Goal: Find specific page/section: Find specific page/section

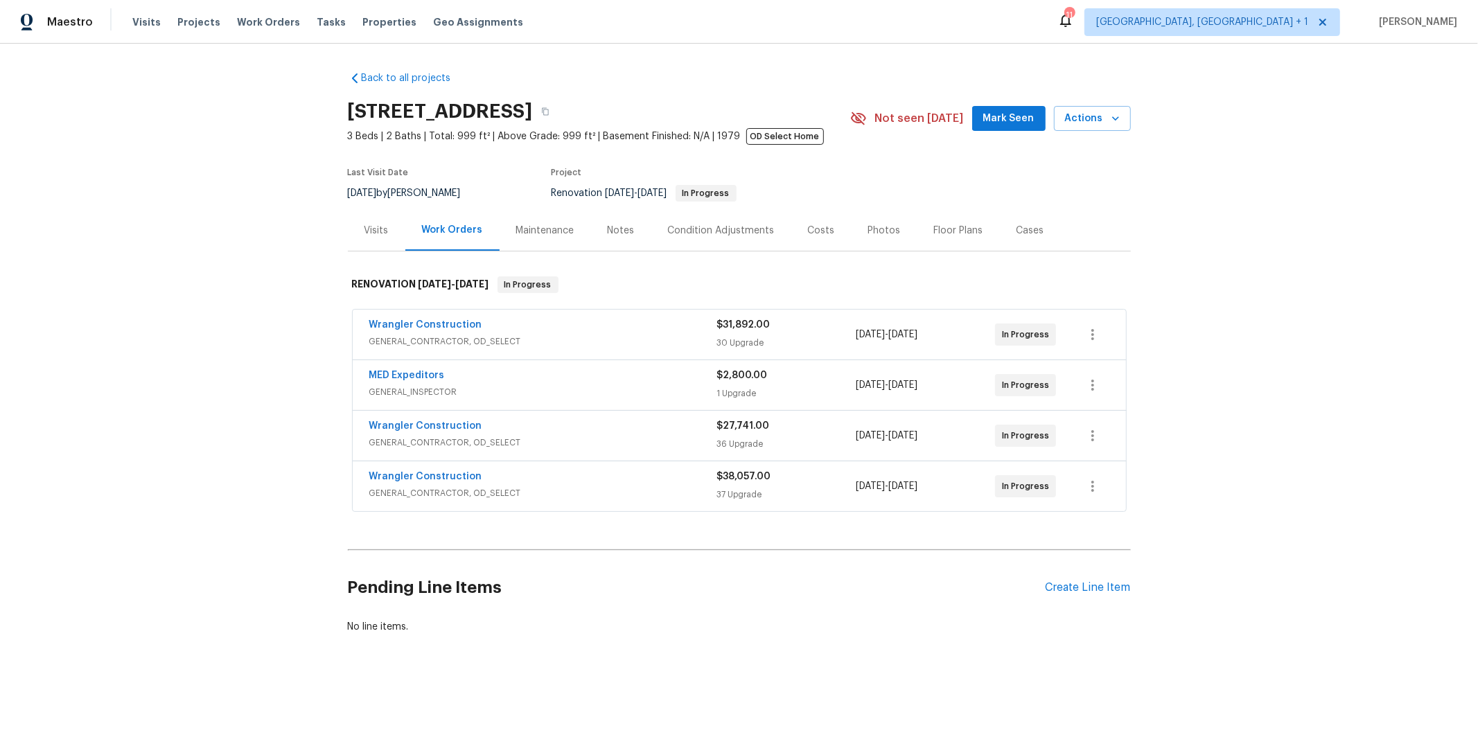
click at [525, 489] on span "GENERAL_CONTRACTOR, OD_SELECT" at bounding box center [543, 493] width 348 height 14
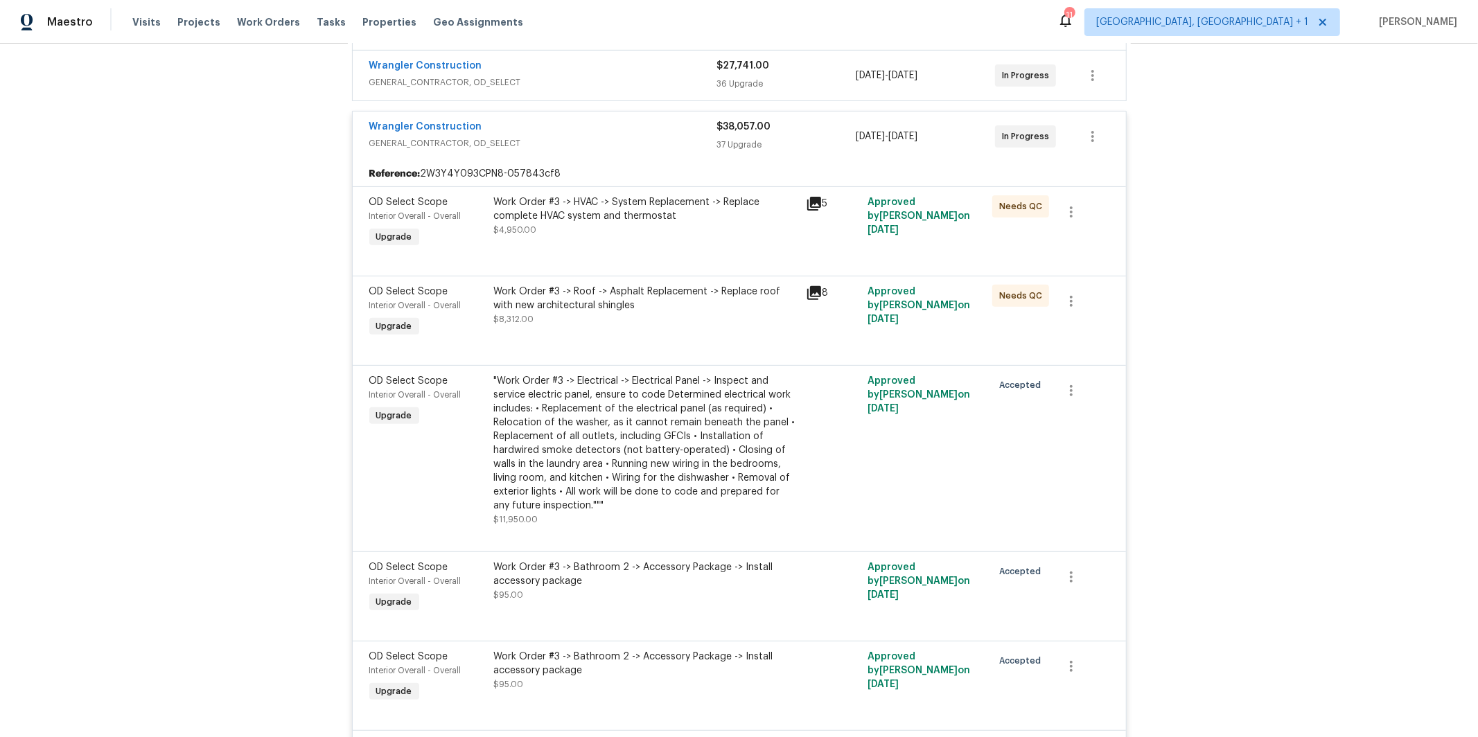
scroll to position [367, 0]
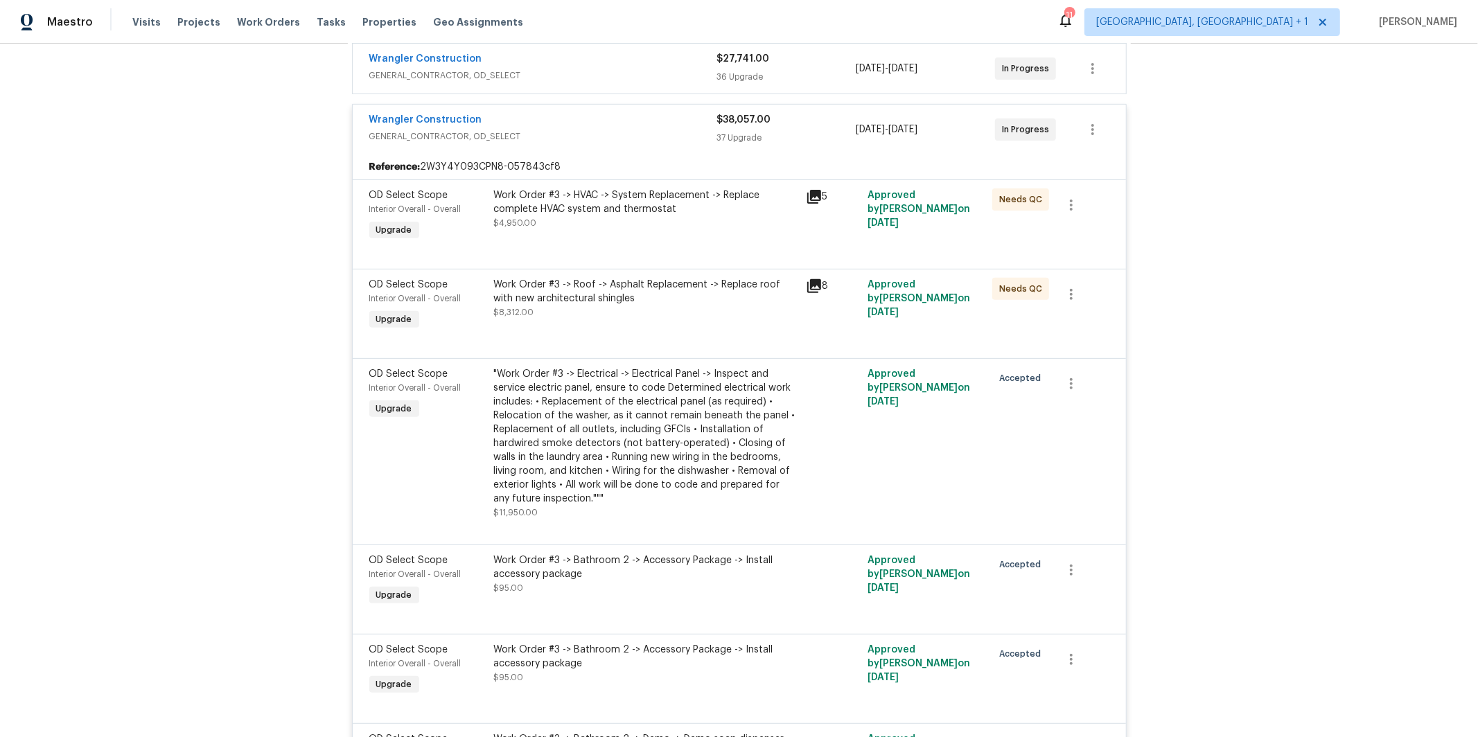
click at [815, 285] on icon at bounding box center [814, 286] width 14 height 14
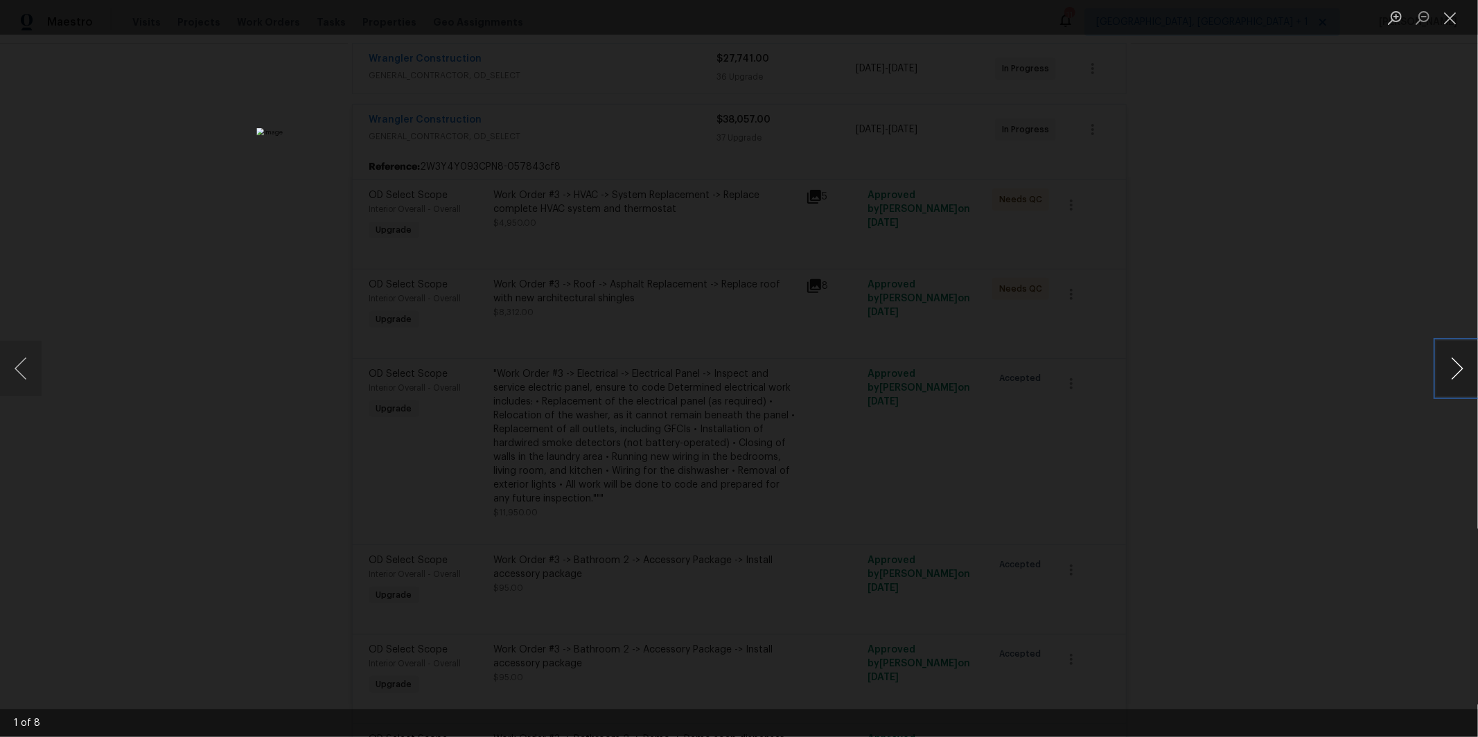
click at [1449, 364] on button "Next image" at bounding box center [1457, 368] width 42 height 55
click at [1446, 364] on button "Next image" at bounding box center [1457, 368] width 42 height 55
click at [1465, 365] on button "Next image" at bounding box center [1457, 368] width 42 height 55
click at [1457, 367] on button "Next image" at bounding box center [1457, 368] width 42 height 55
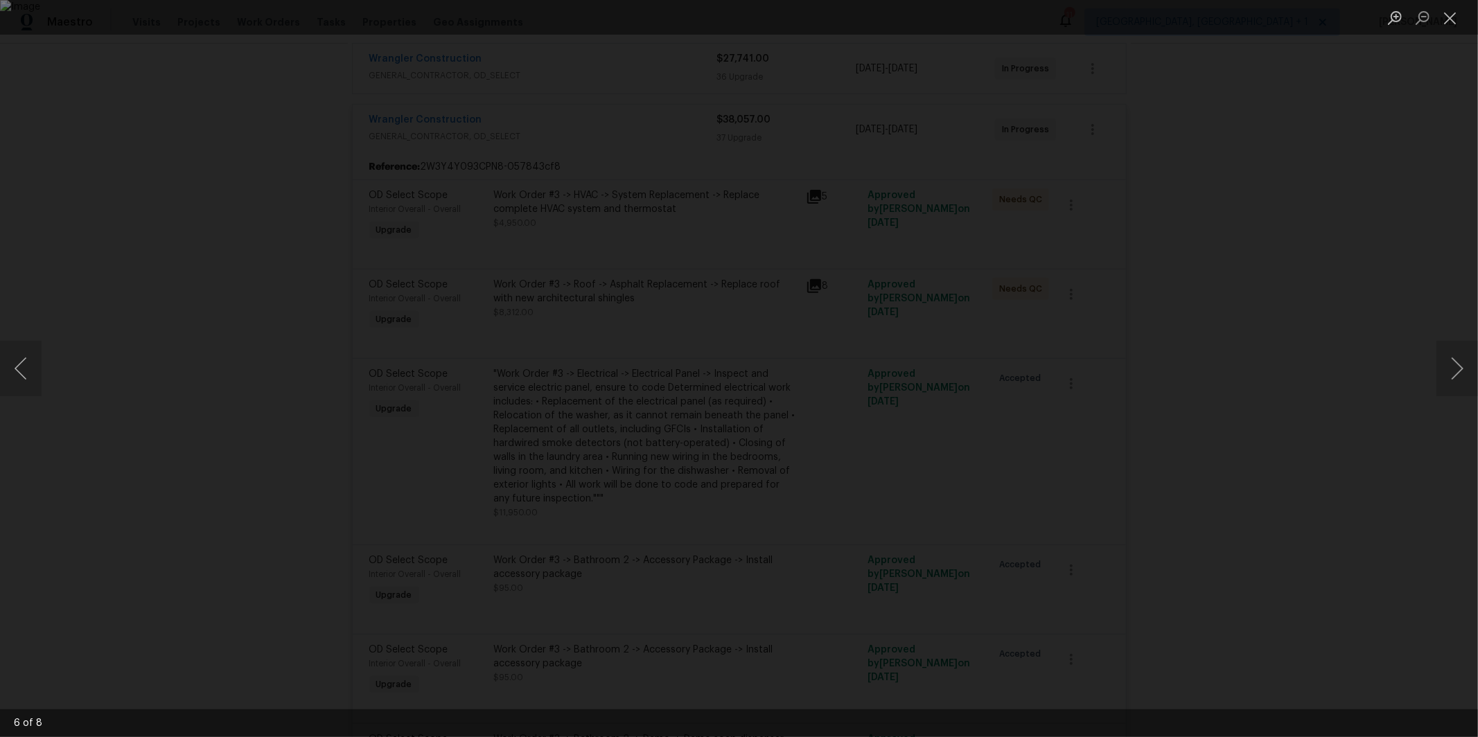
click at [1242, 310] on div "Lightbox" at bounding box center [739, 368] width 1478 height 737
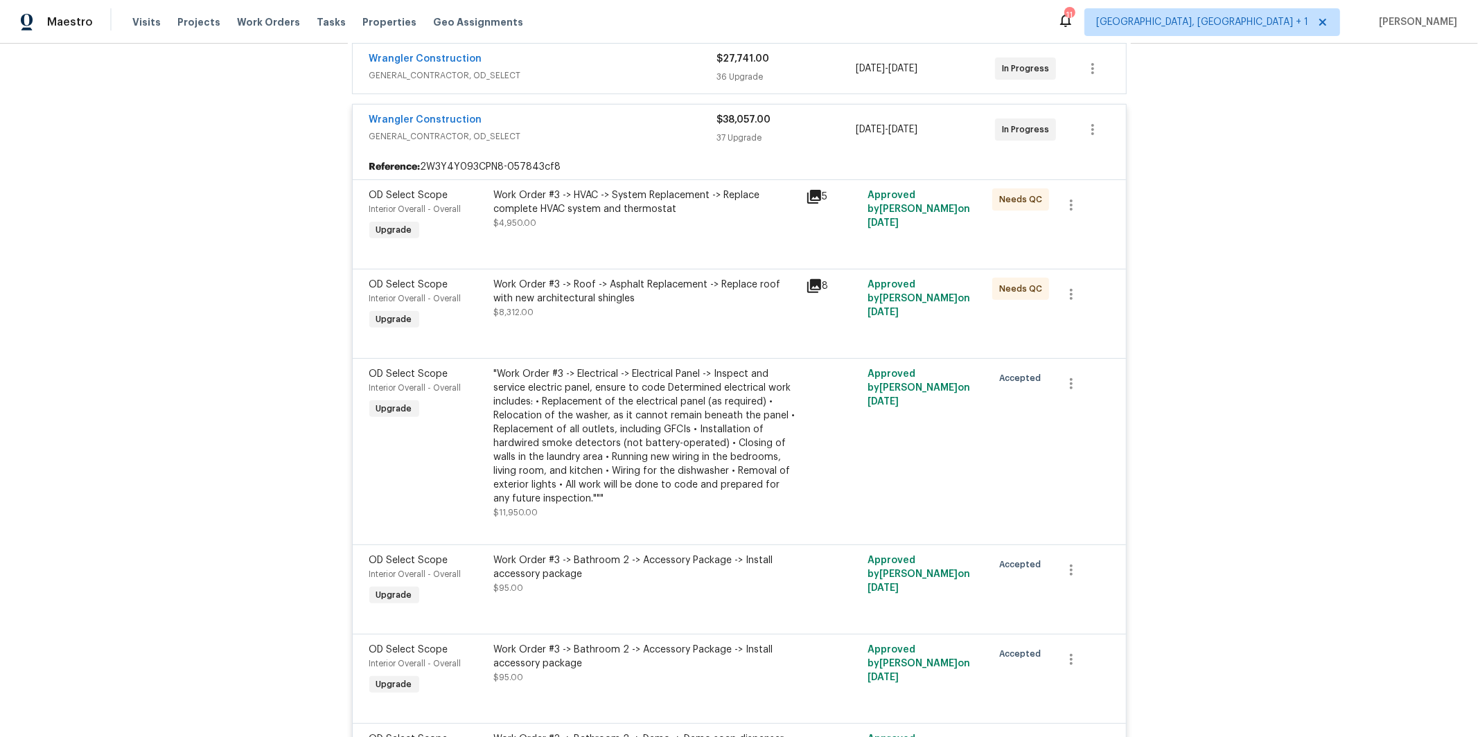
click at [807, 197] on icon at bounding box center [814, 197] width 14 height 14
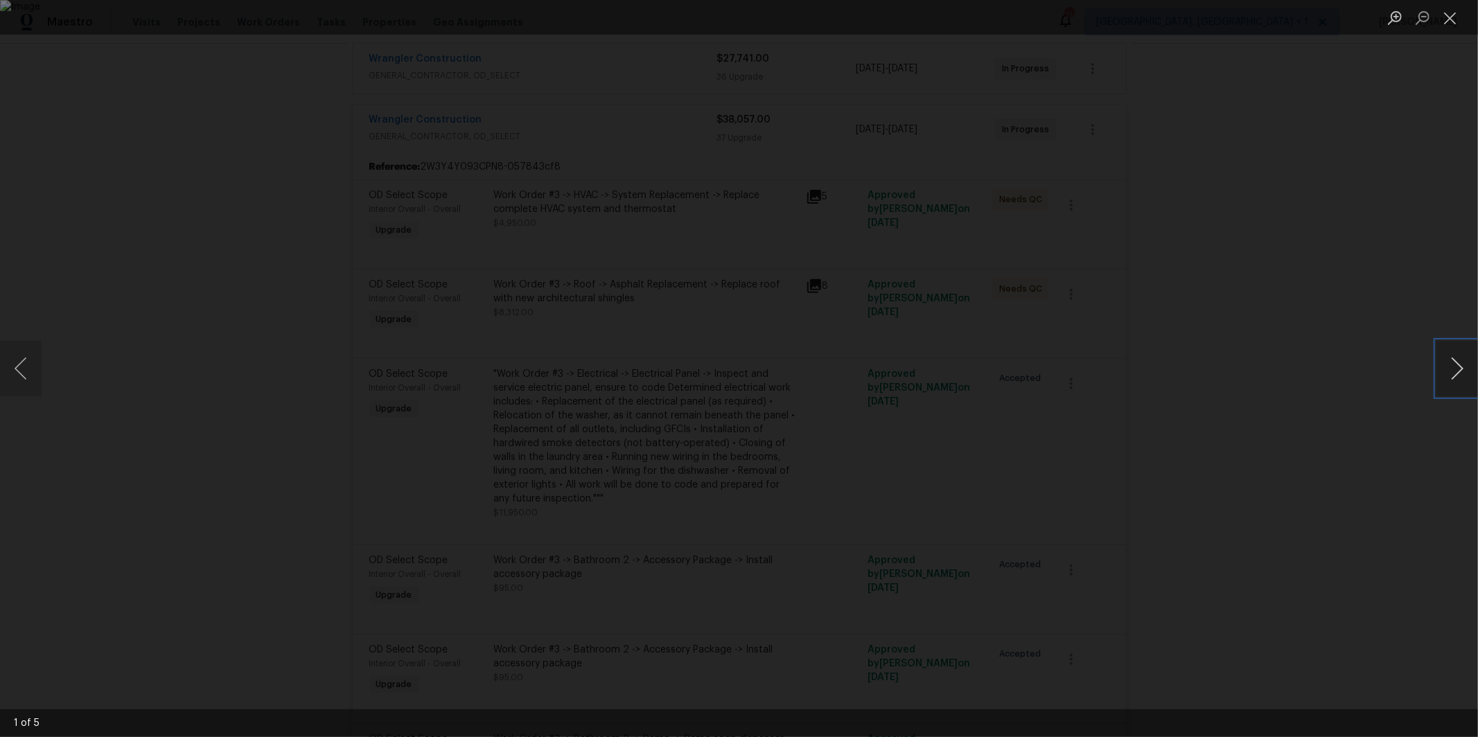
click at [1472, 372] on button "Next image" at bounding box center [1457, 368] width 42 height 55
click at [1462, 373] on button "Next image" at bounding box center [1457, 368] width 42 height 55
click at [1286, 371] on div "Lightbox" at bounding box center [739, 368] width 1478 height 737
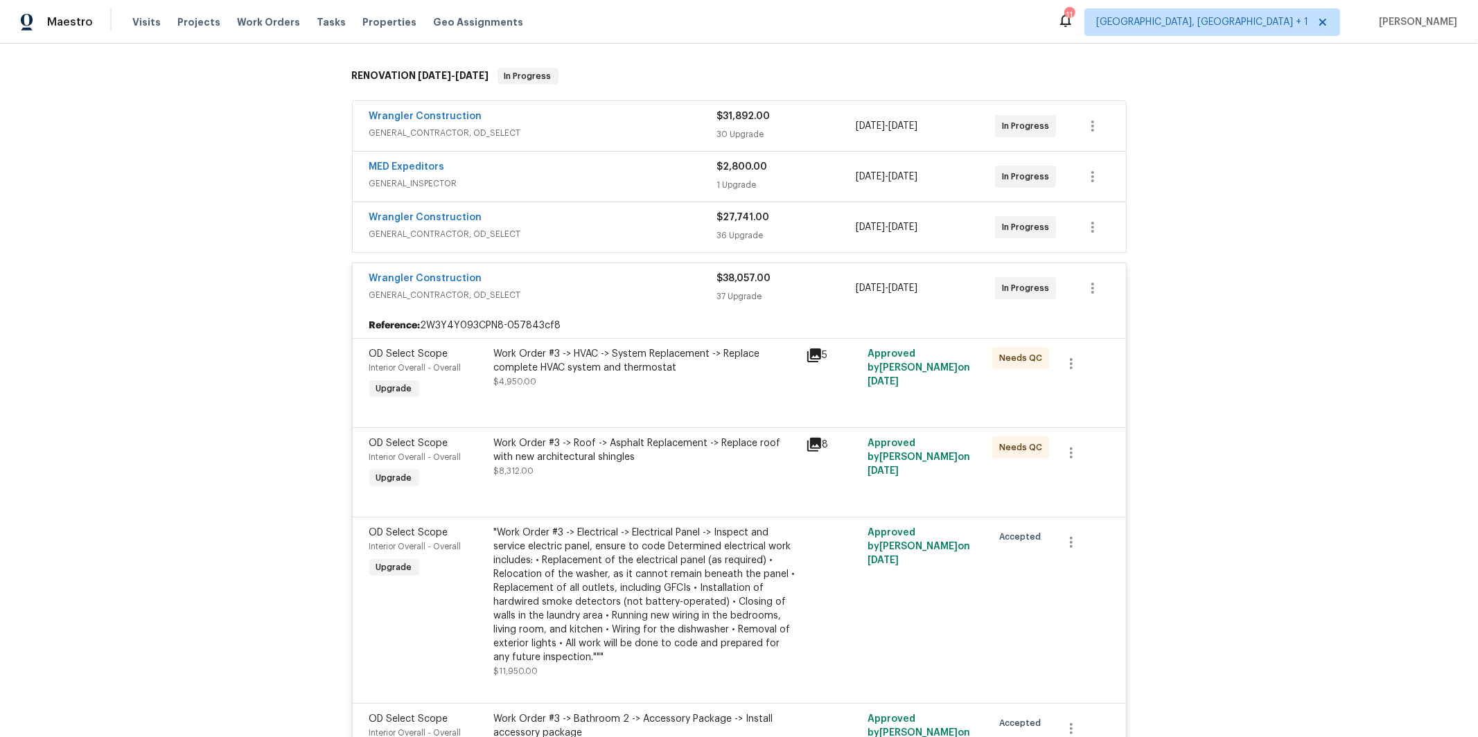
scroll to position [165, 0]
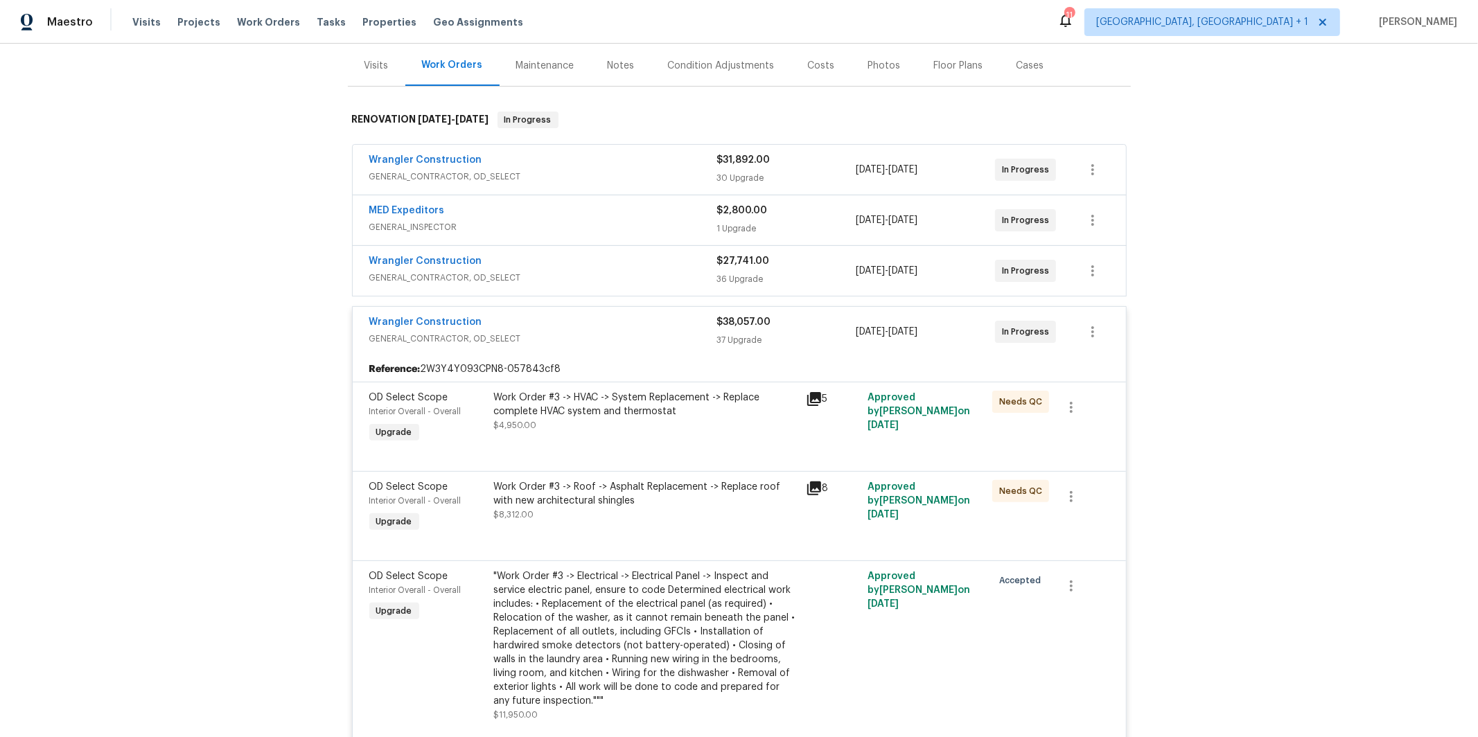
click at [561, 265] on div "Wrangler Construction" at bounding box center [543, 262] width 348 height 17
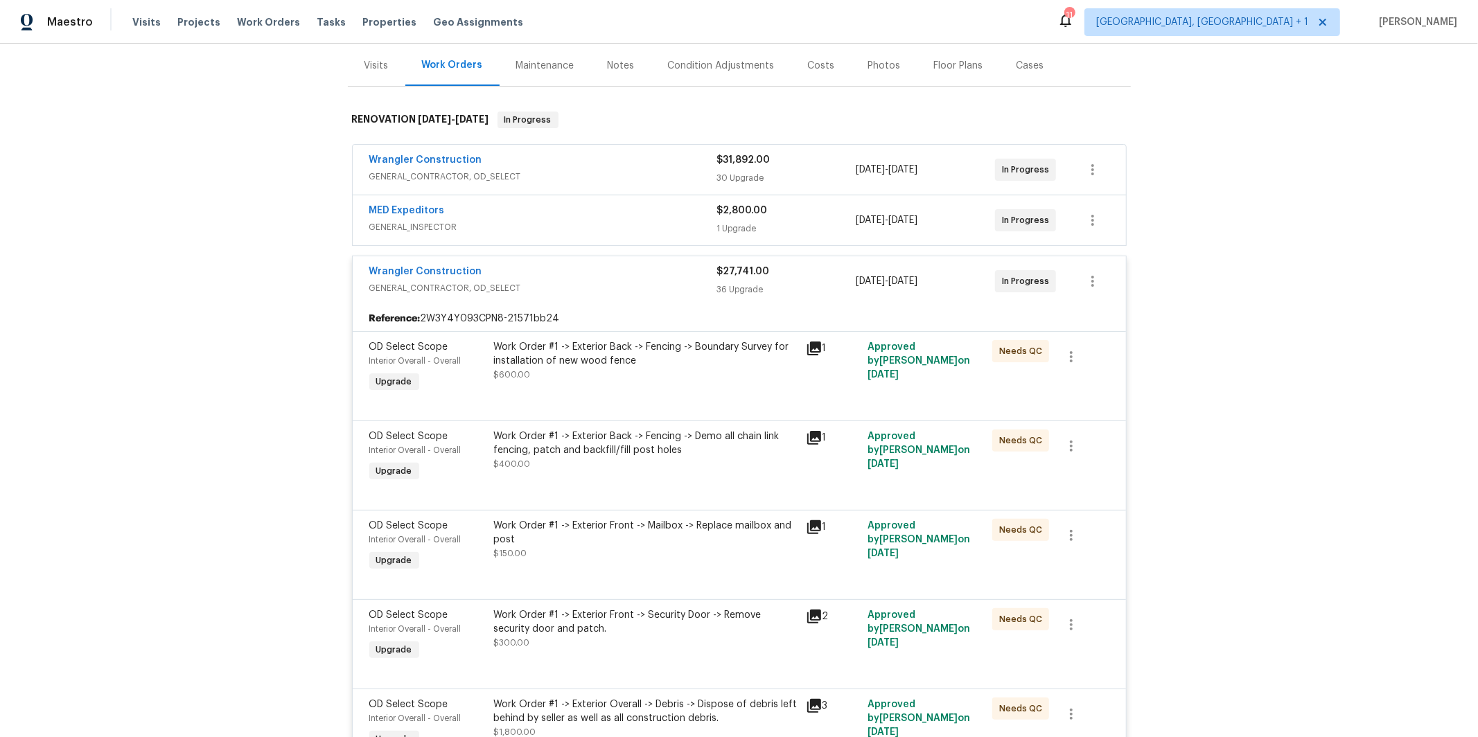
click at [816, 352] on icon at bounding box center [814, 349] width 14 height 14
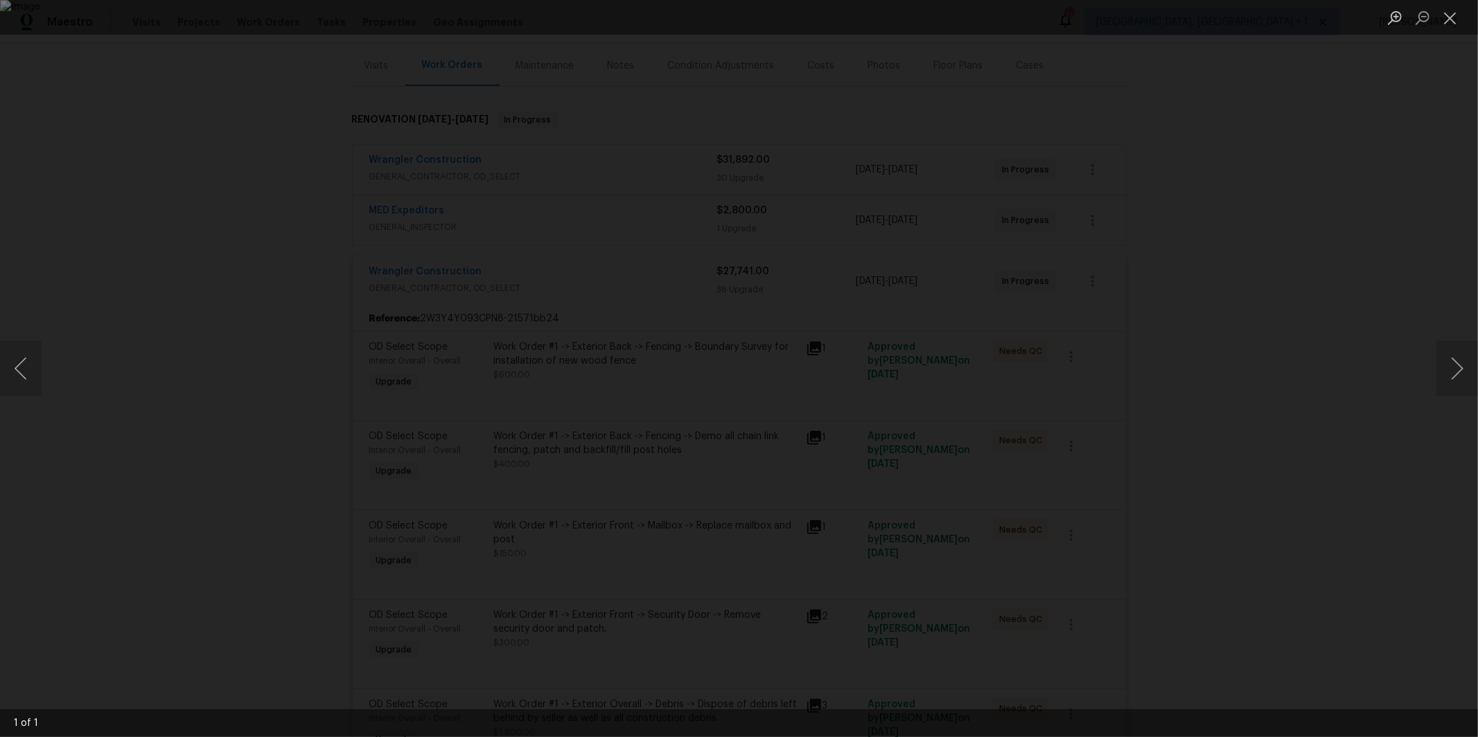
click at [1360, 441] on div "Lightbox" at bounding box center [739, 368] width 1478 height 737
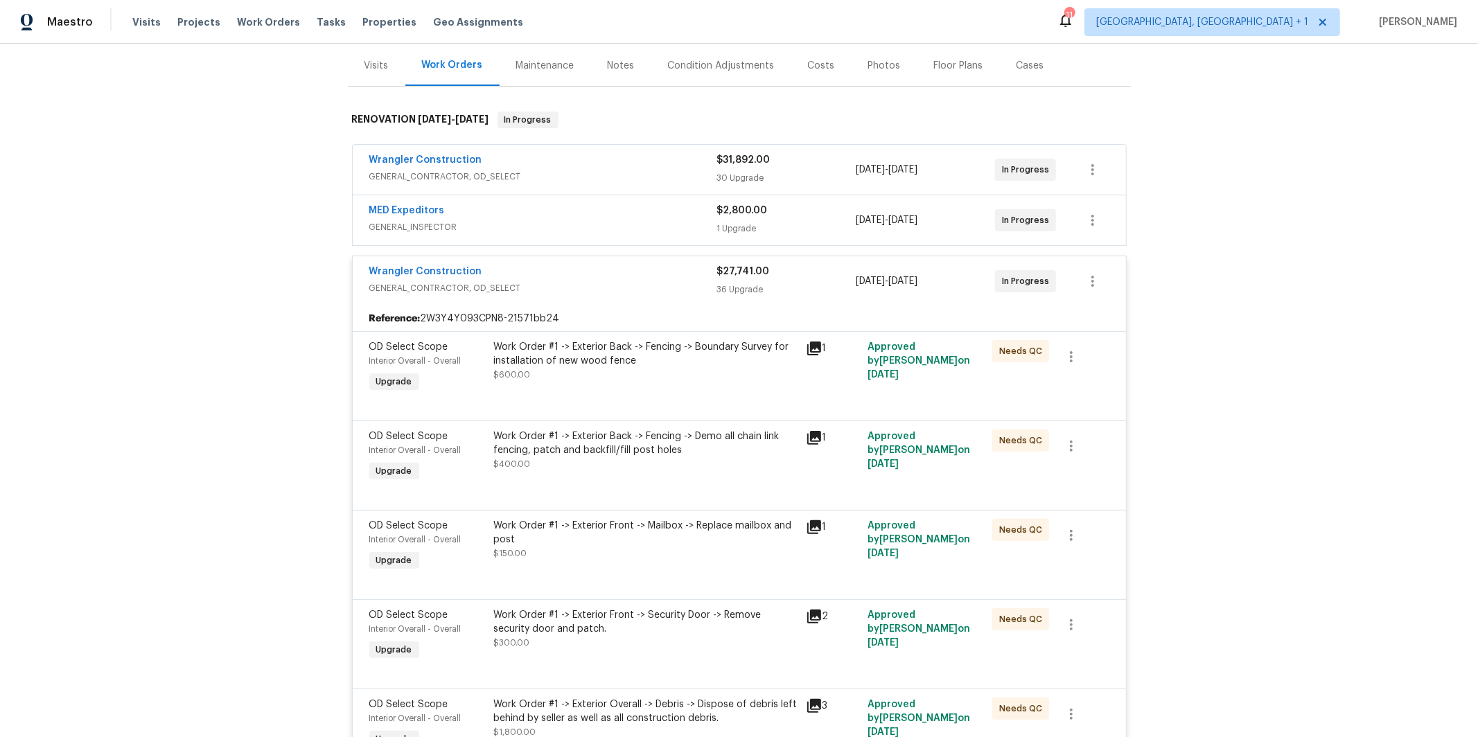
click at [812, 441] on icon at bounding box center [814, 438] width 17 height 17
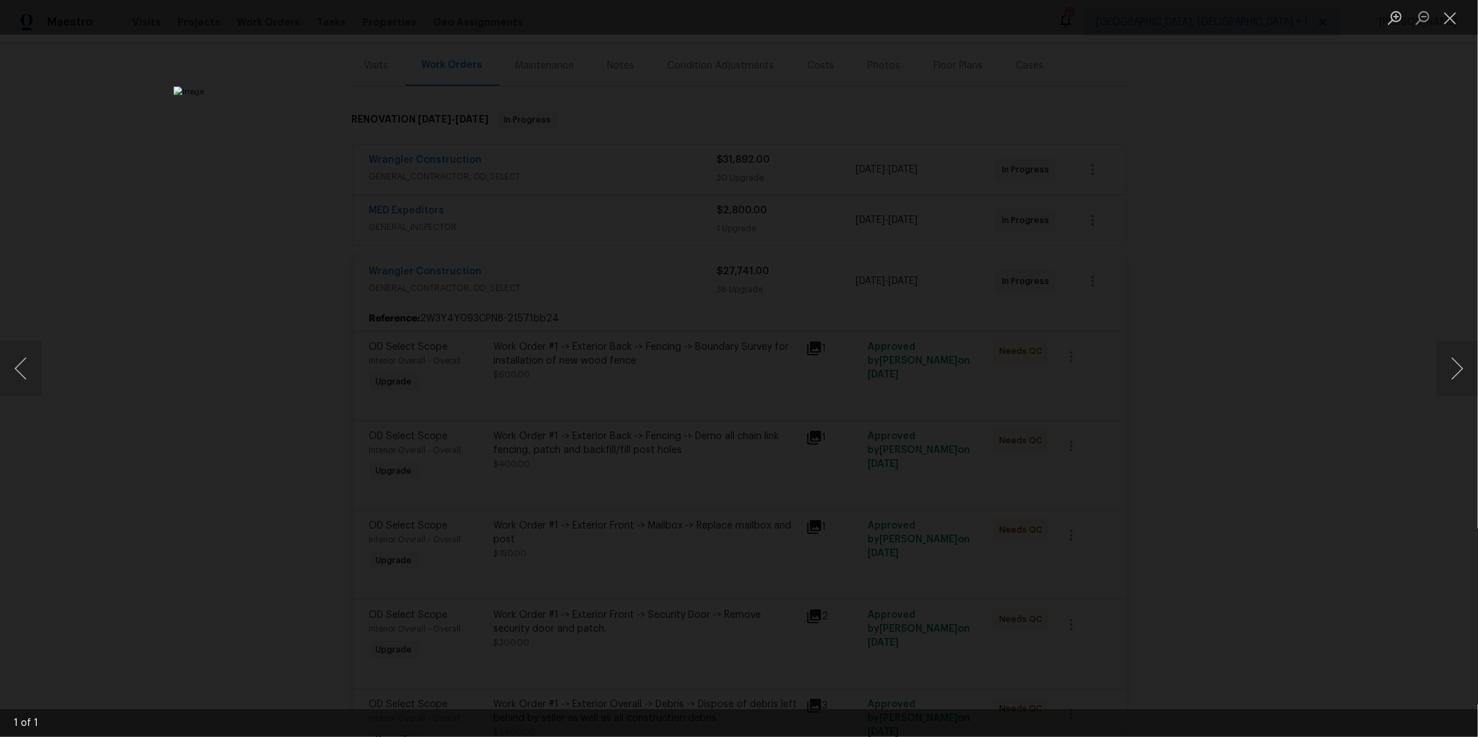
click at [1281, 463] on div "Lightbox" at bounding box center [739, 368] width 1478 height 737
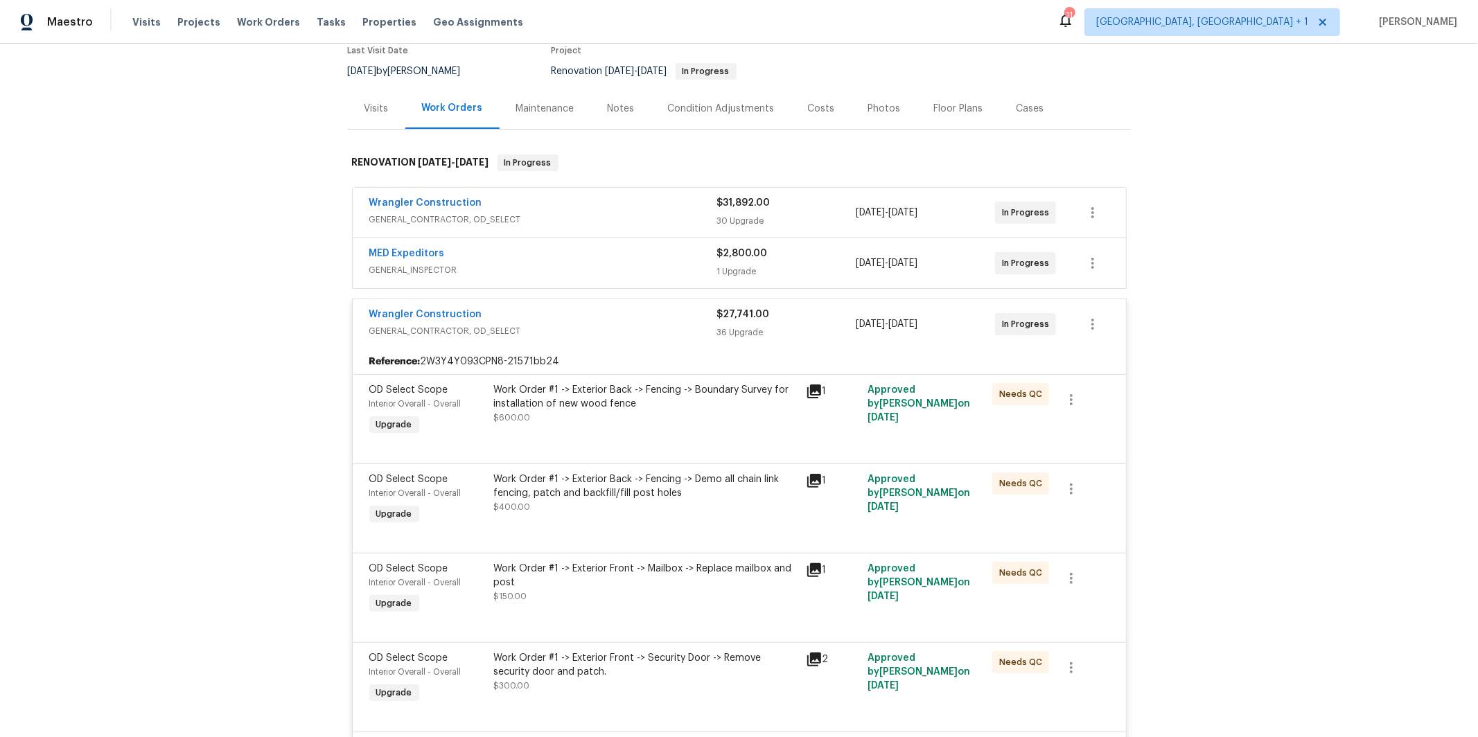
scroll to position [44, 0]
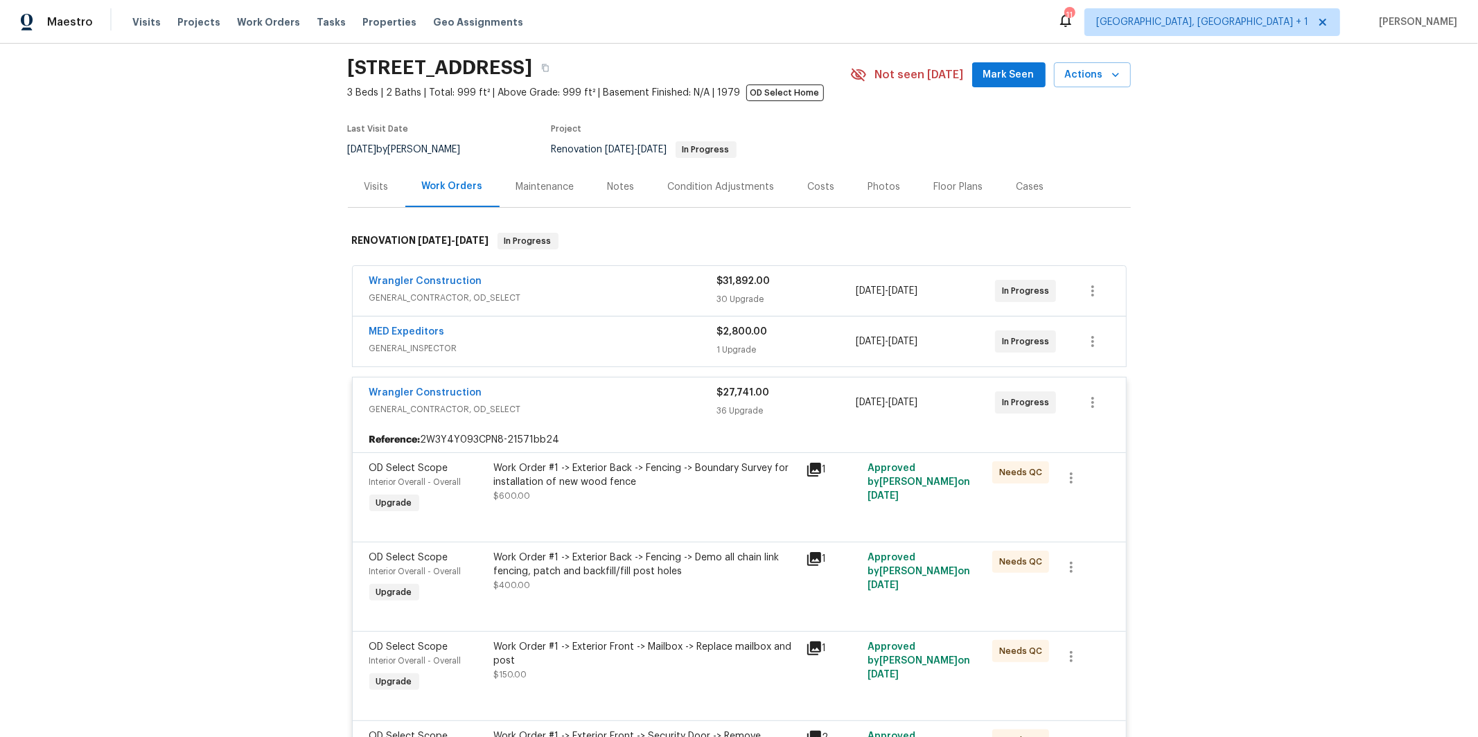
click at [534, 286] on div "Wrangler Construction" at bounding box center [543, 282] width 348 height 17
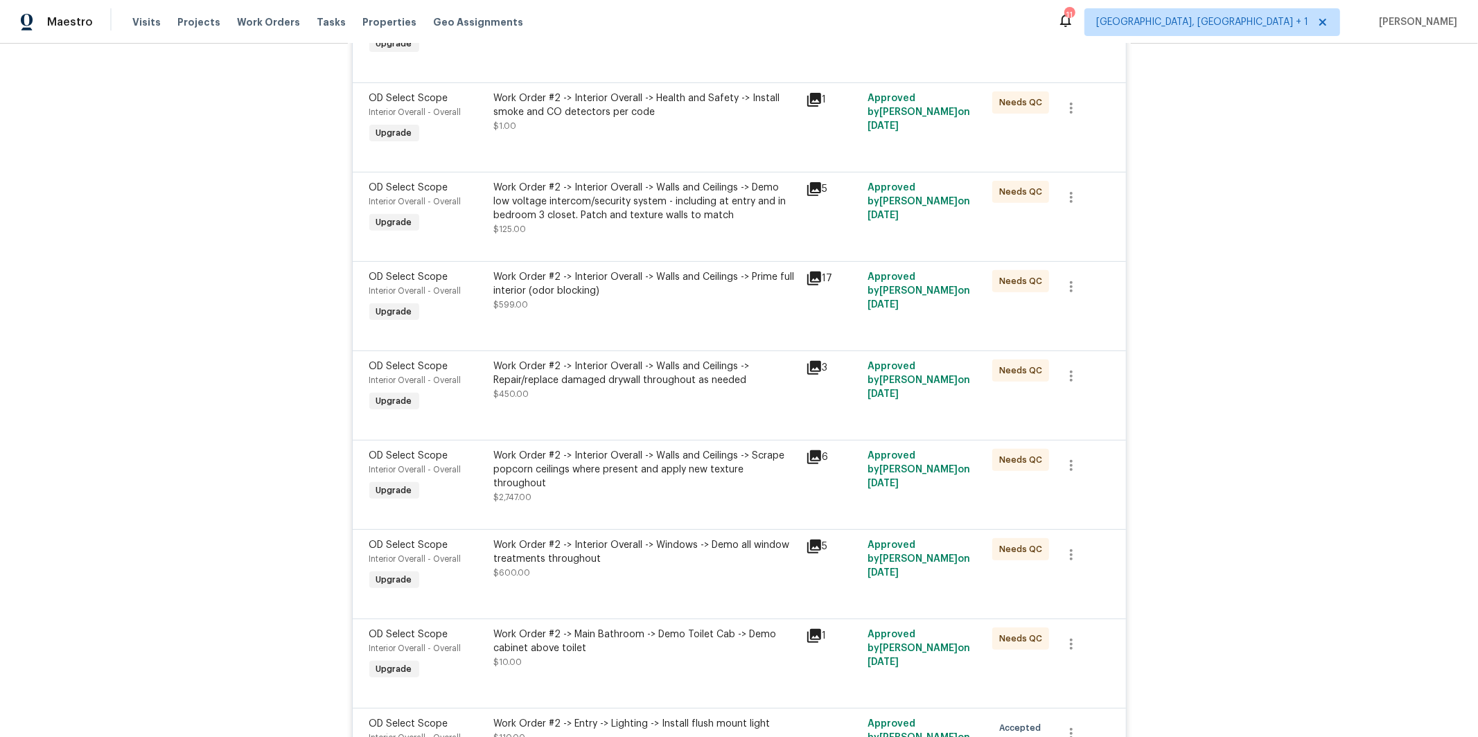
scroll to position [380, 0]
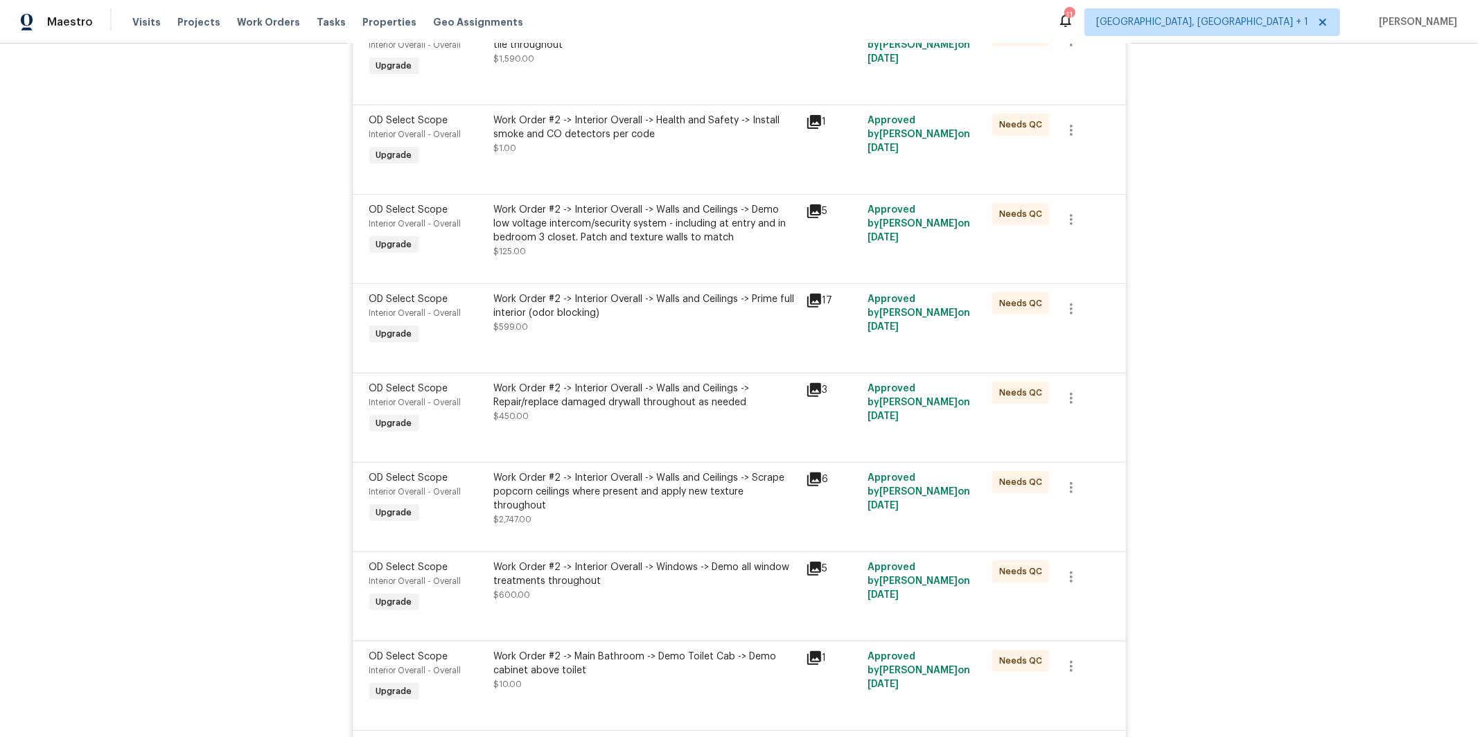
click at [804, 305] on div "17" at bounding box center [833, 320] width 62 height 64
click at [812, 304] on icon at bounding box center [814, 301] width 14 height 14
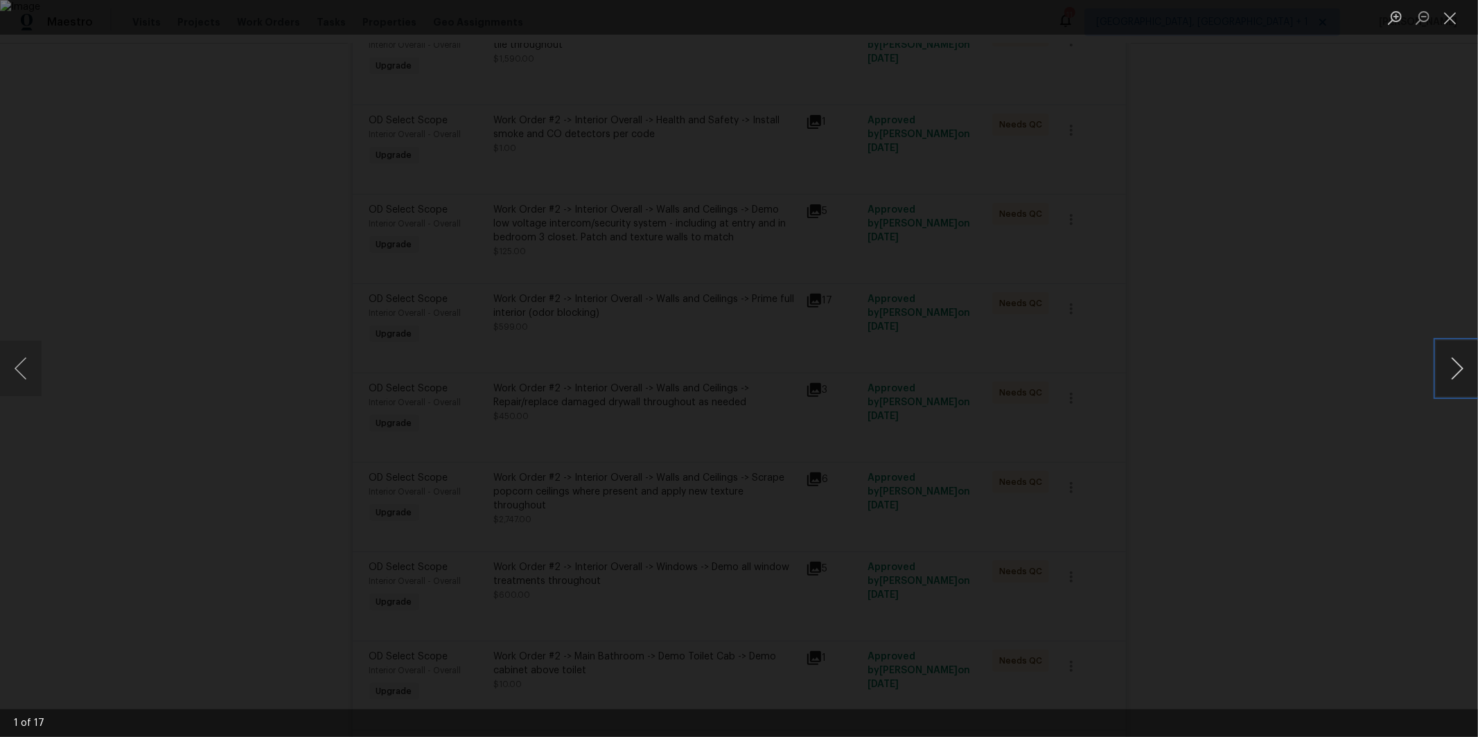
click at [1470, 364] on button "Next image" at bounding box center [1457, 368] width 42 height 55
click at [1465, 366] on button "Next image" at bounding box center [1457, 368] width 42 height 55
click at [1463, 367] on button "Next image" at bounding box center [1457, 368] width 42 height 55
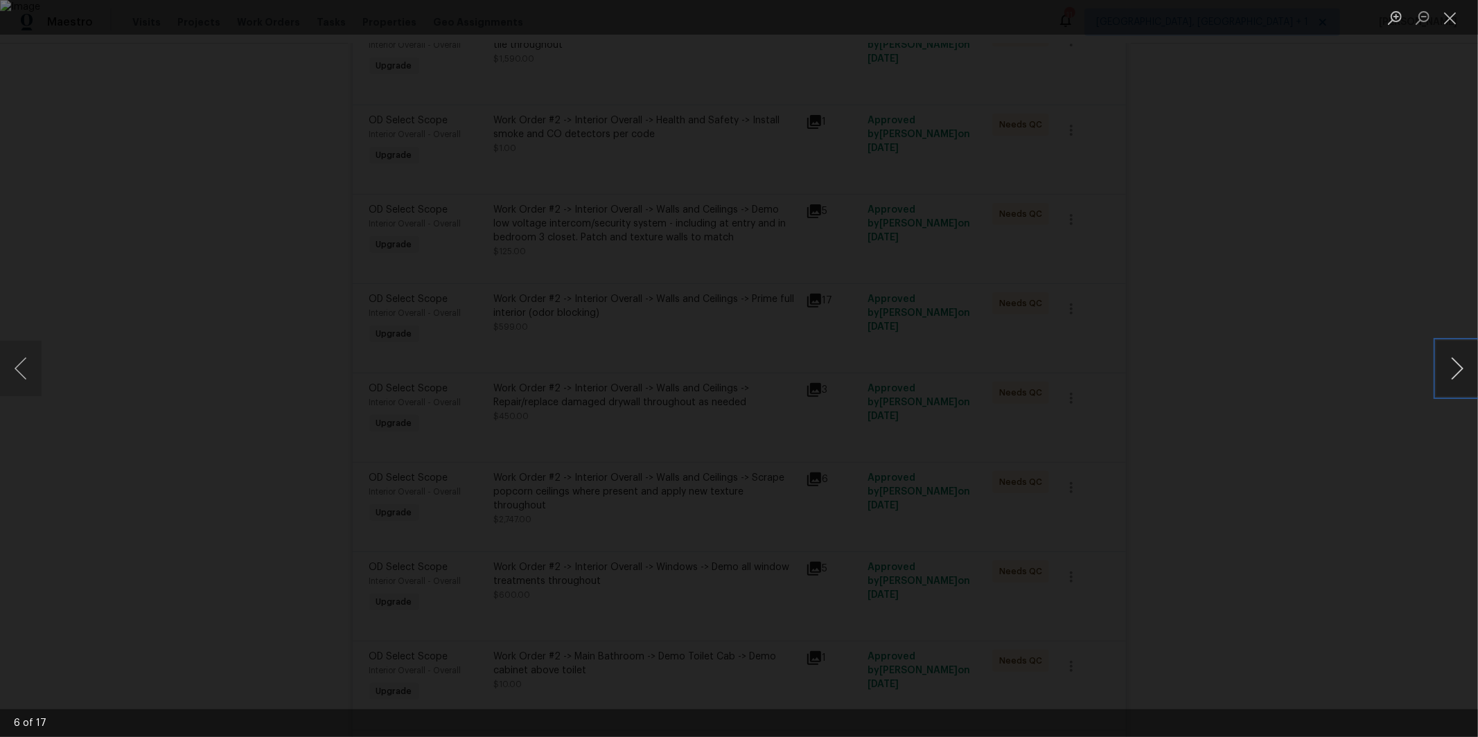
click at [1463, 367] on button "Next image" at bounding box center [1457, 368] width 42 height 55
click at [1303, 418] on div "Lightbox" at bounding box center [739, 368] width 1478 height 737
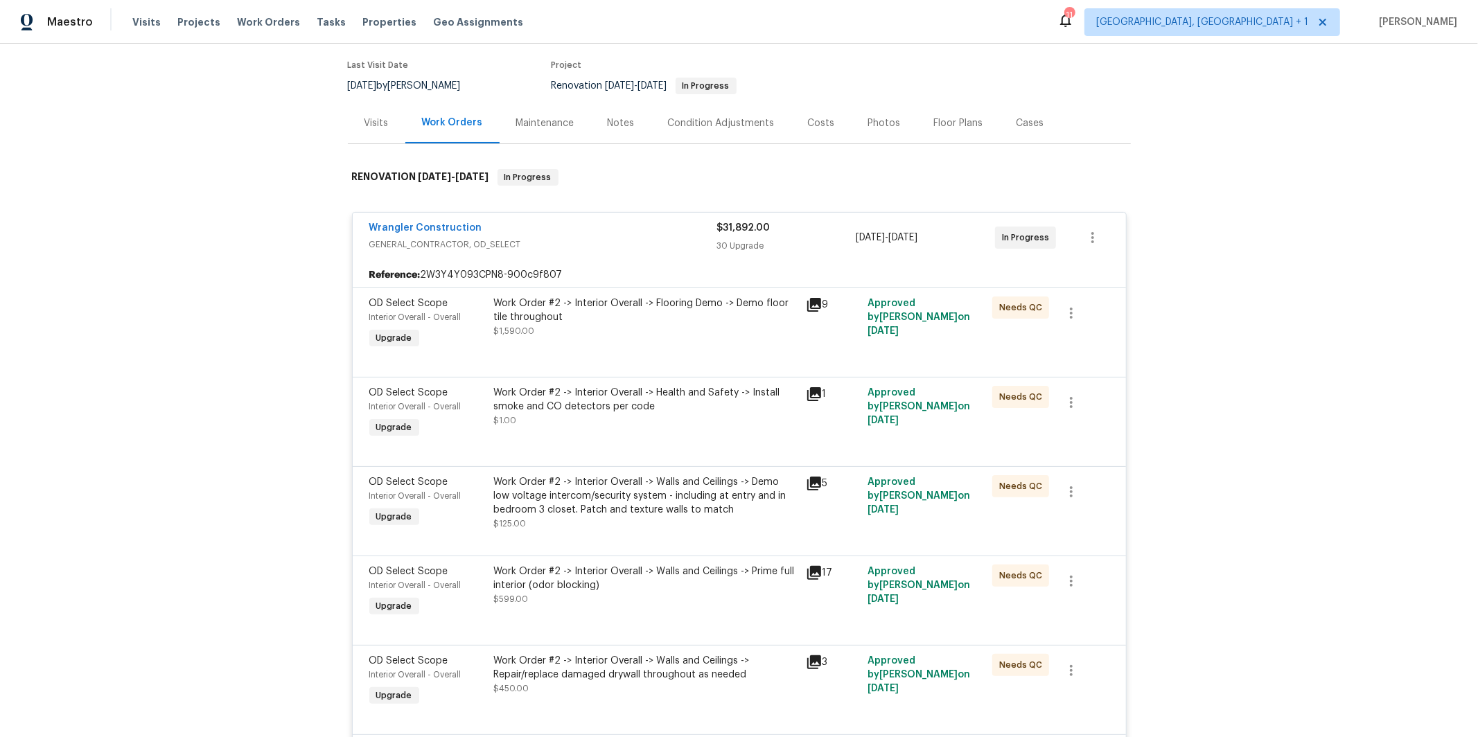
scroll to position [0, 0]
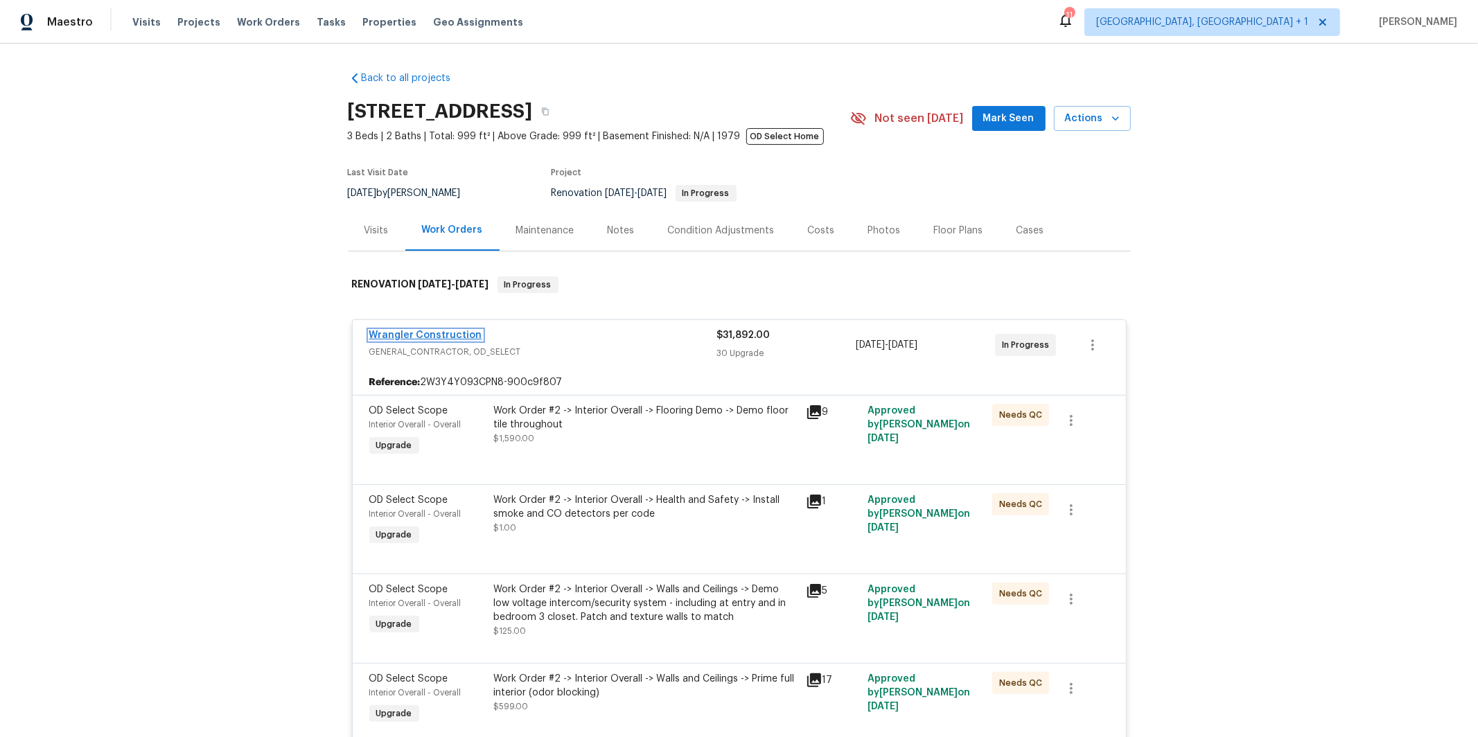
click at [396, 335] on link "Wrangler Construction" at bounding box center [425, 335] width 113 height 10
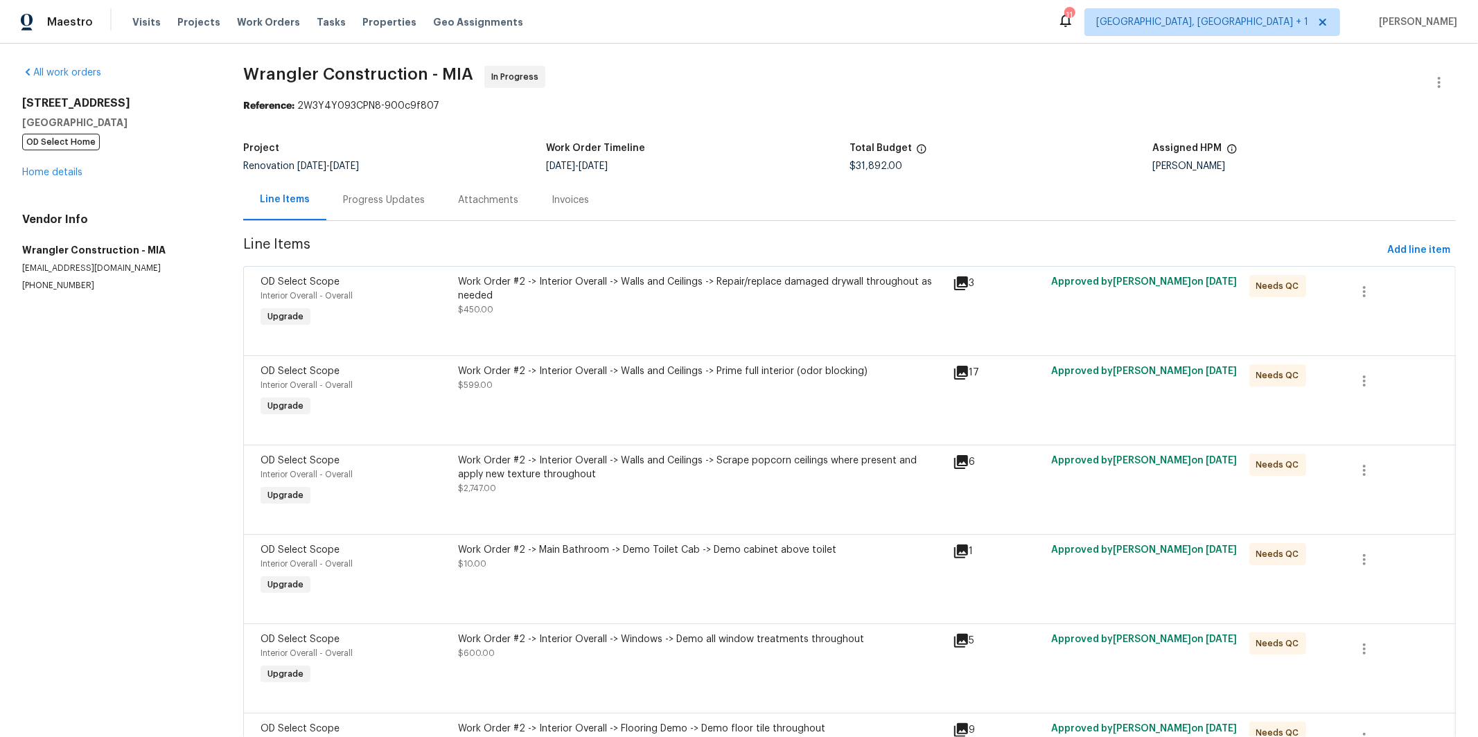
click at [385, 195] on div "Progress Updates" at bounding box center [384, 200] width 82 height 14
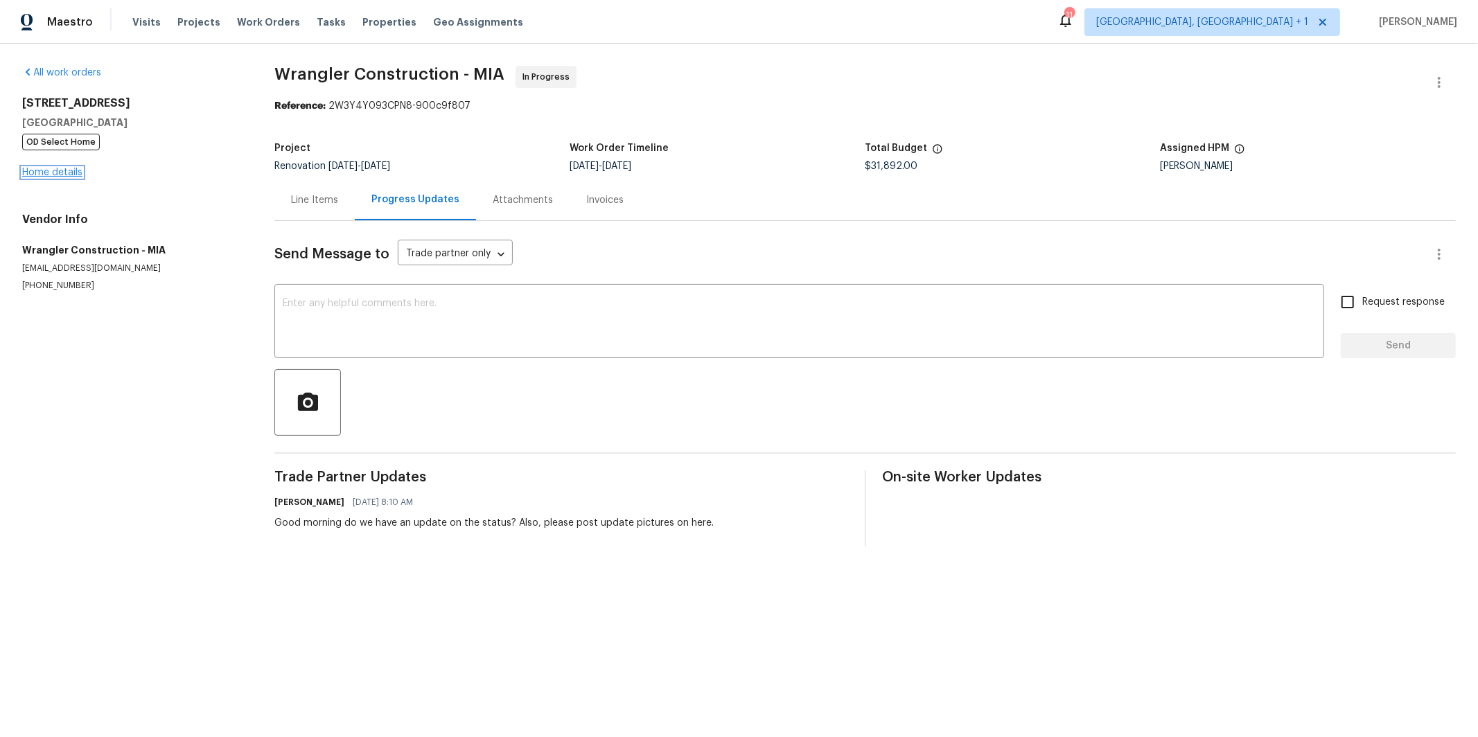
click at [56, 168] on link "Home details" at bounding box center [52, 173] width 60 height 10
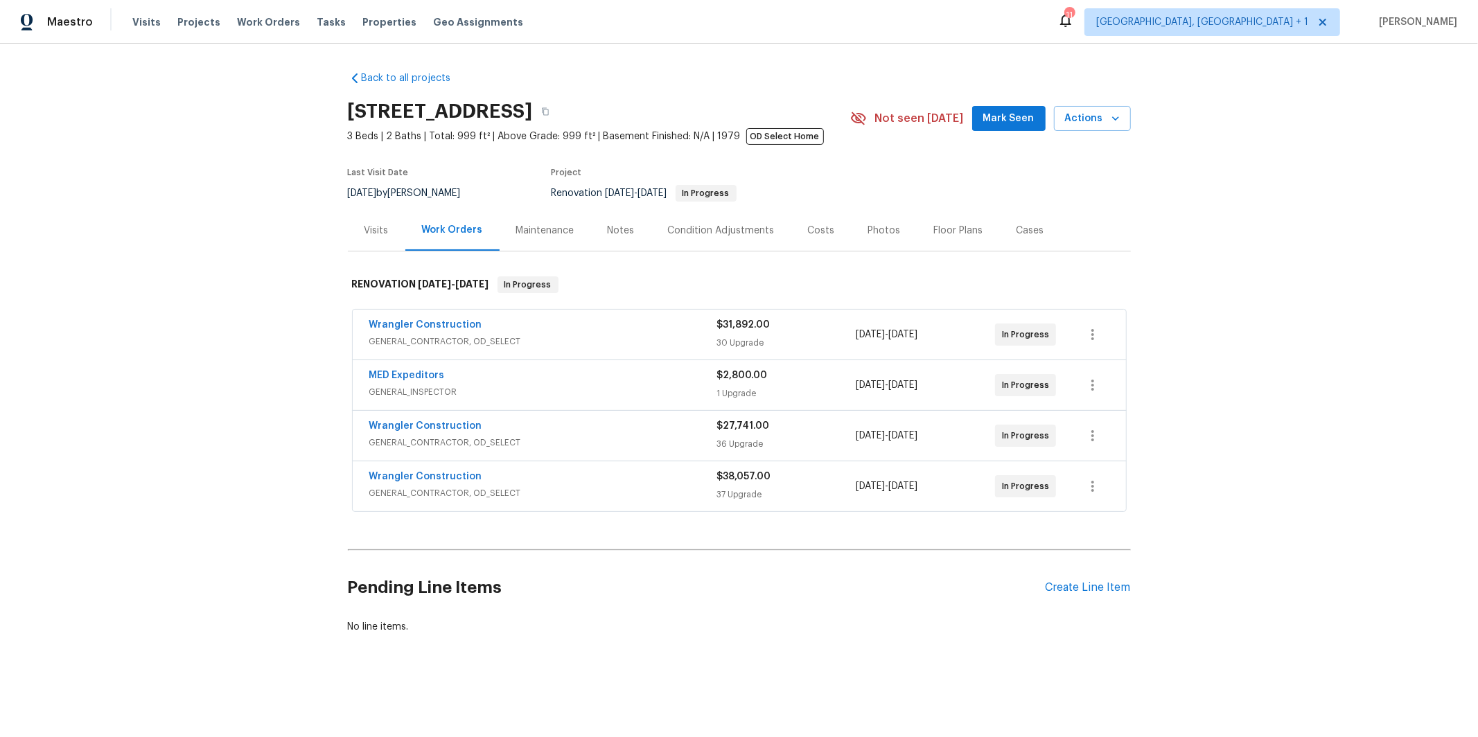
click at [481, 481] on div "Wrangler Construction" at bounding box center [543, 478] width 348 height 17
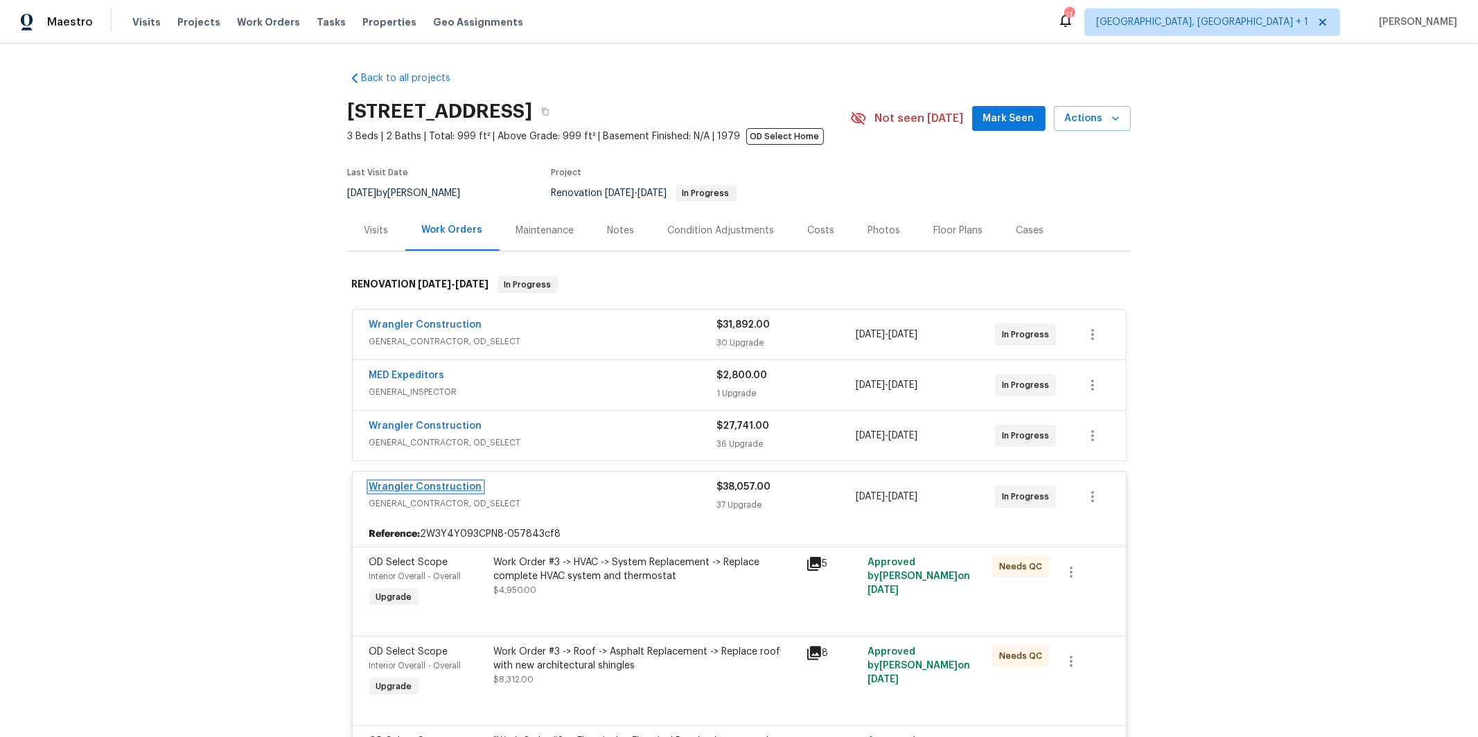
click at [429, 490] on link "Wrangler Construction" at bounding box center [425, 487] width 113 height 10
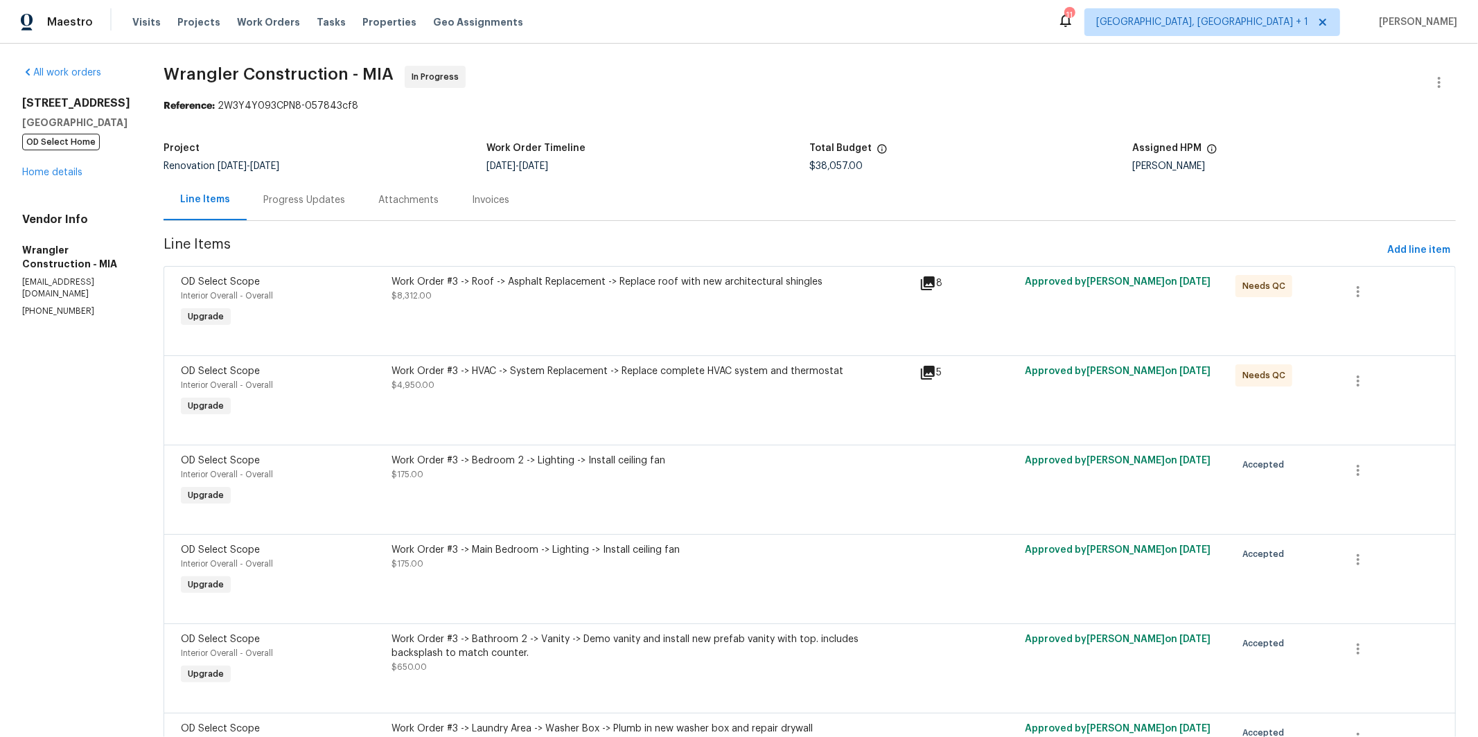
click at [280, 196] on div "Progress Updates" at bounding box center [304, 200] width 82 height 14
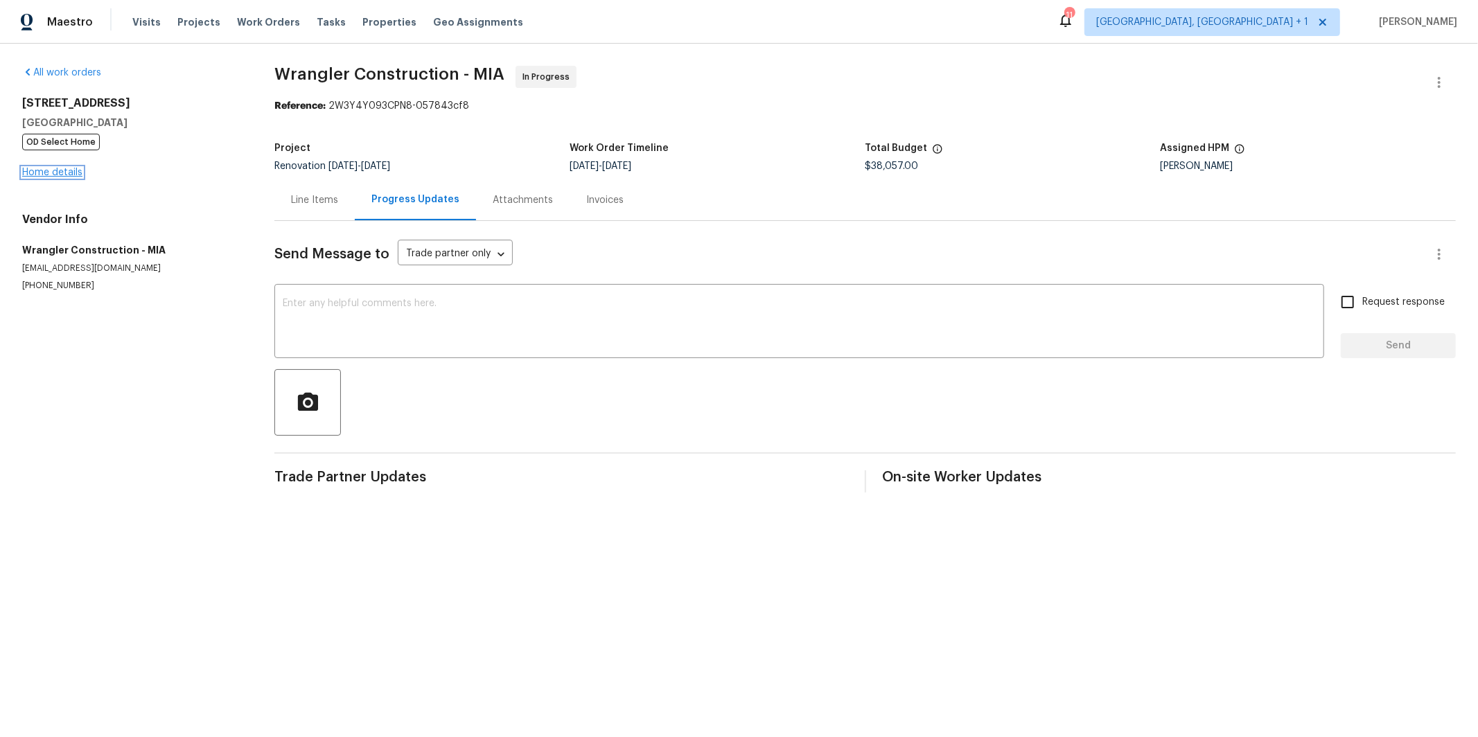
click at [60, 171] on link "Home details" at bounding box center [52, 173] width 60 height 10
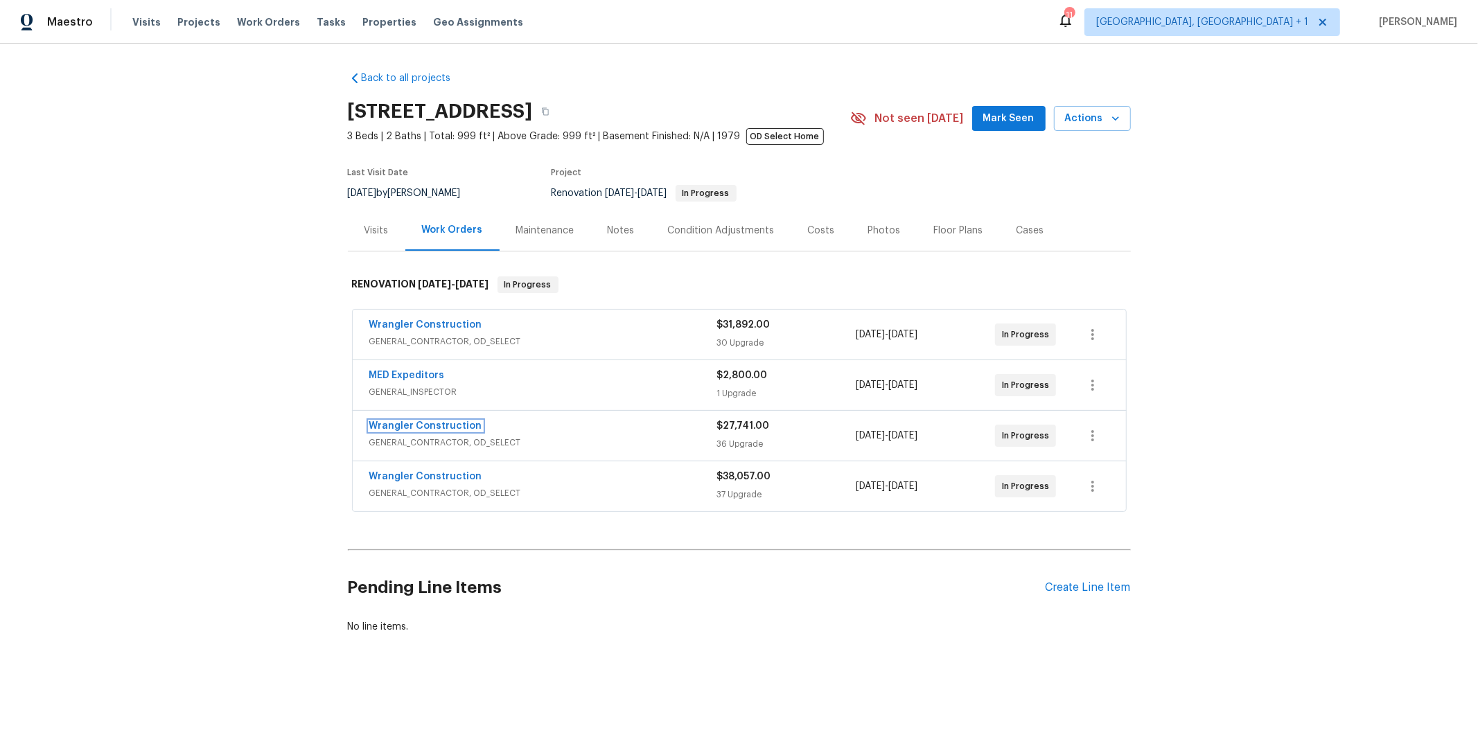
click at [430, 428] on link "Wrangler Construction" at bounding box center [425, 426] width 113 height 10
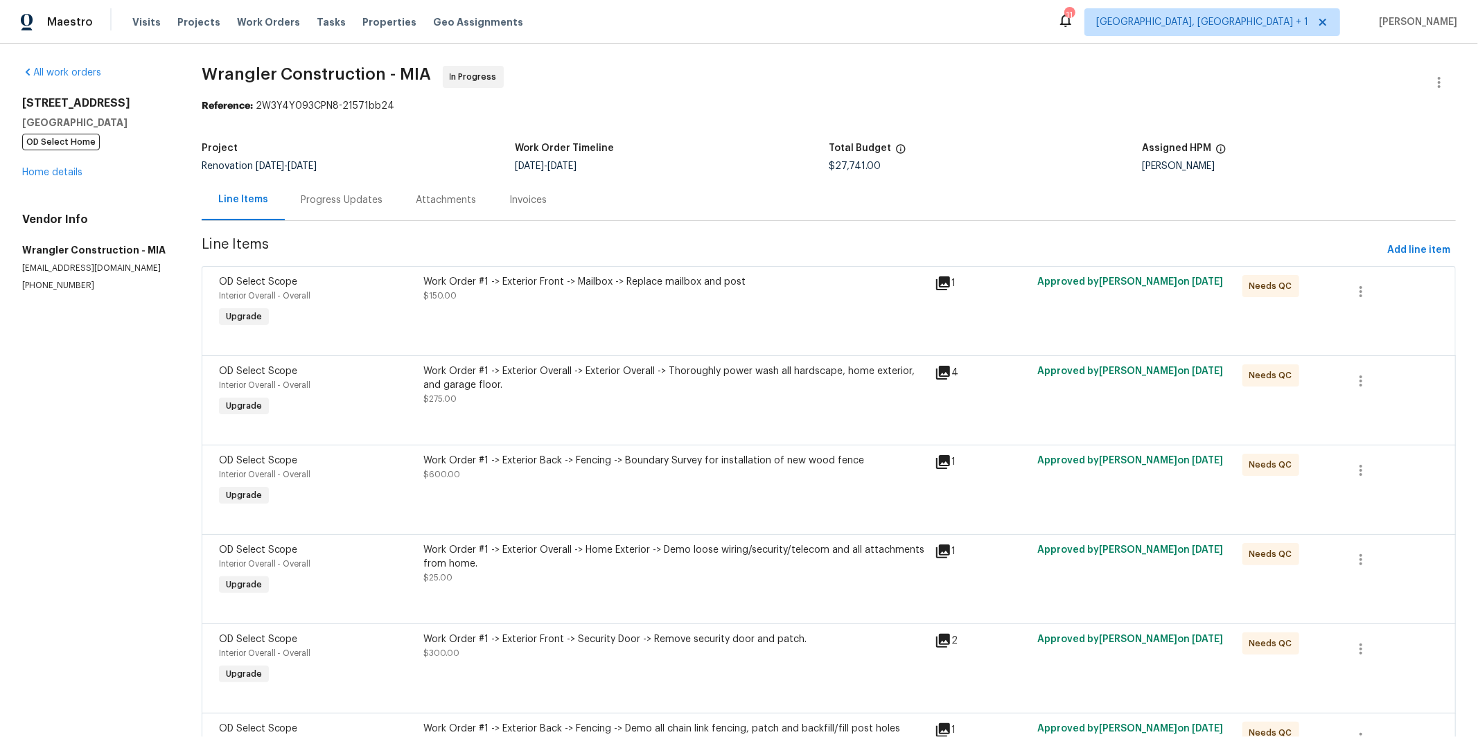
click at [348, 203] on div "Progress Updates" at bounding box center [342, 200] width 82 height 14
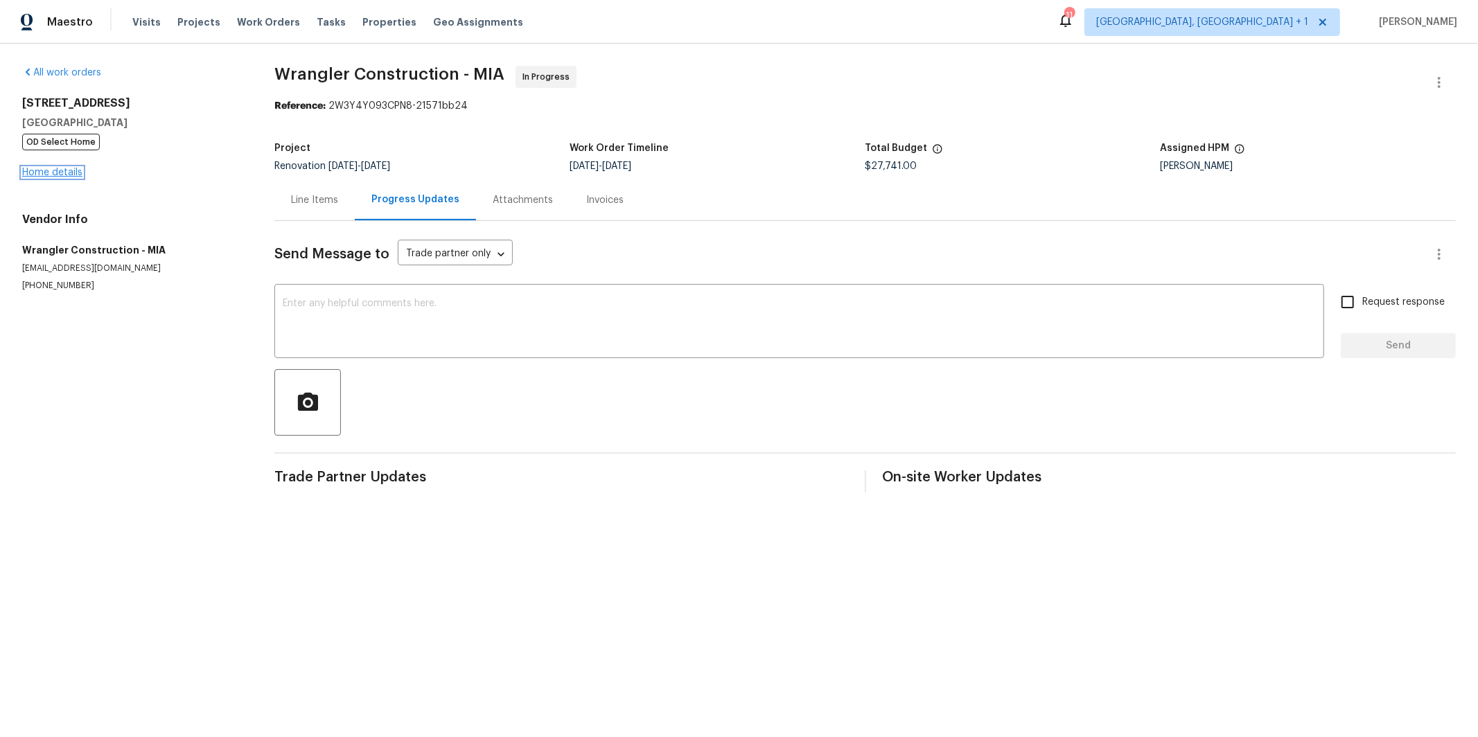
click at [69, 170] on link "Home details" at bounding box center [52, 173] width 60 height 10
